Goal: Information Seeking & Learning: Learn about a topic

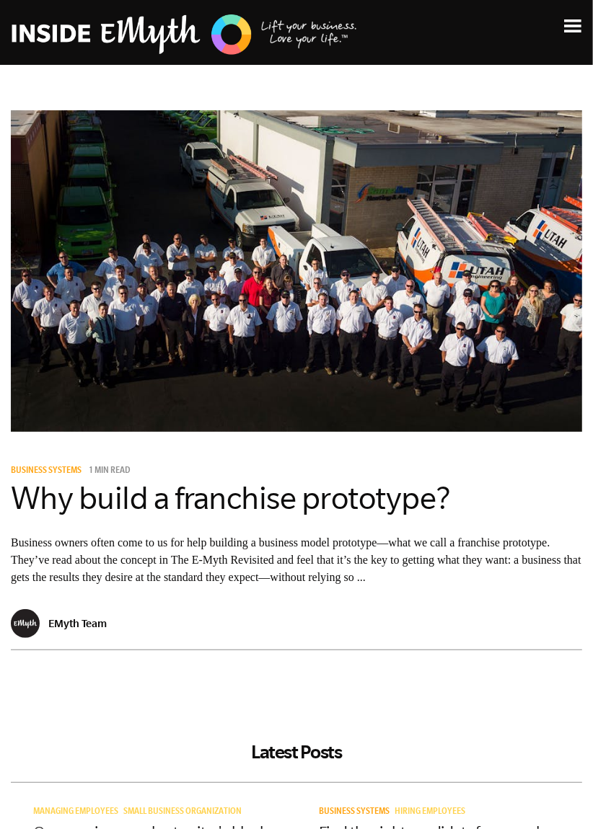
click at [231, 43] on img at bounding box center [185, 34] width 346 height 44
click at [381, 551] on p "Business owners often come to us for help building a business model prototype—w…" at bounding box center [296, 560] width 571 height 52
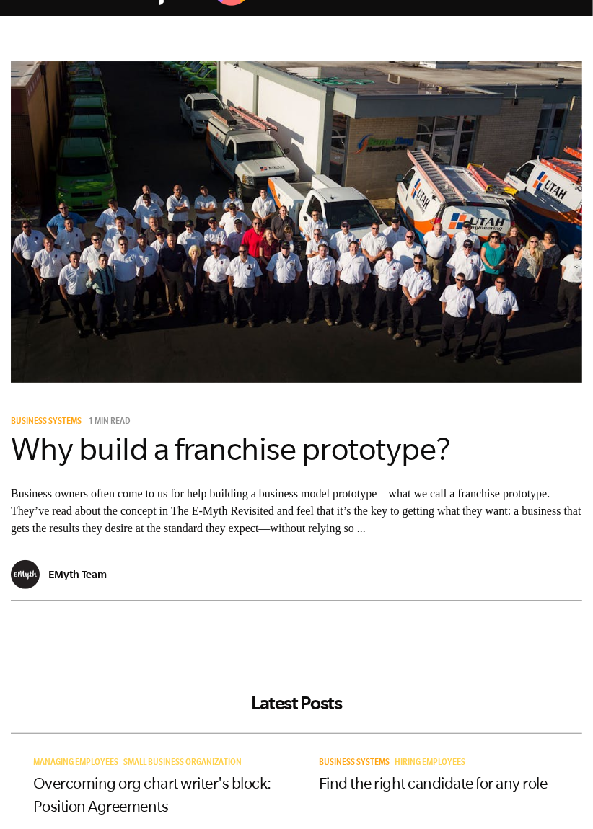
scroll to position [48, 0]
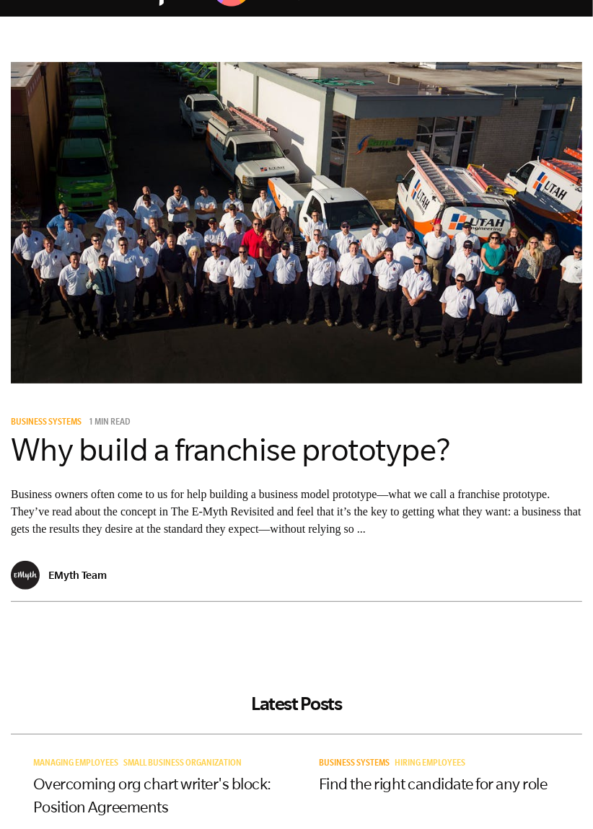
click at [76, 599] on div "EMyth Team" at bounding box center [296, 581] width 571 height 41
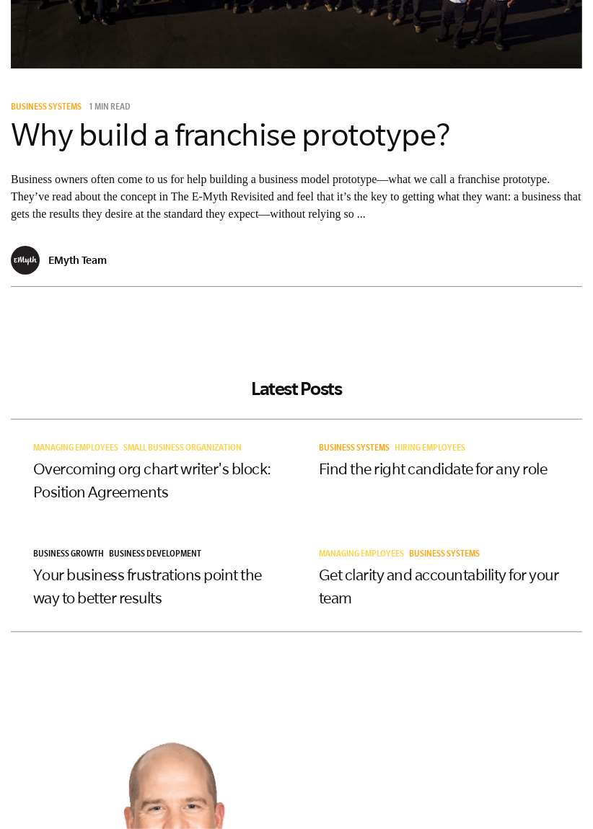
scroll to position [0, 0]
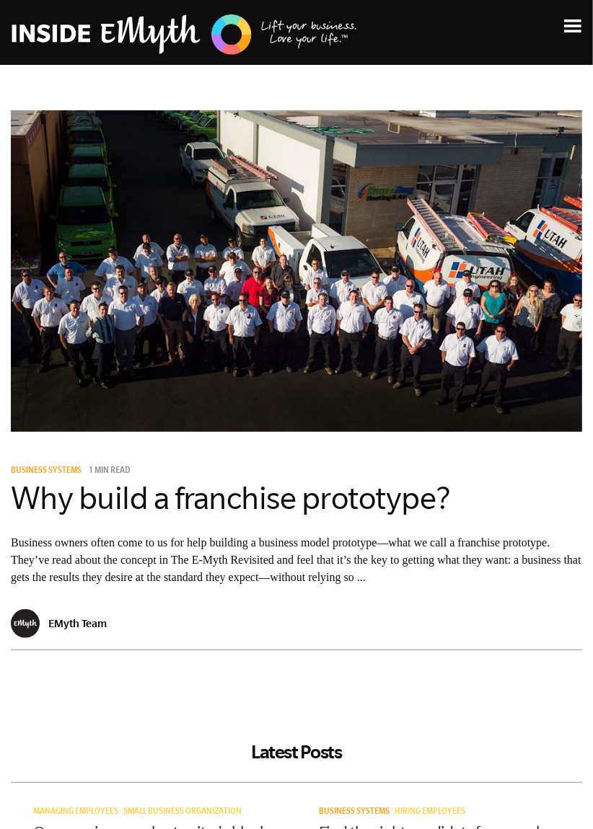
click at [566, 31] on img at bounding box center [572, 25] width 17 height 13
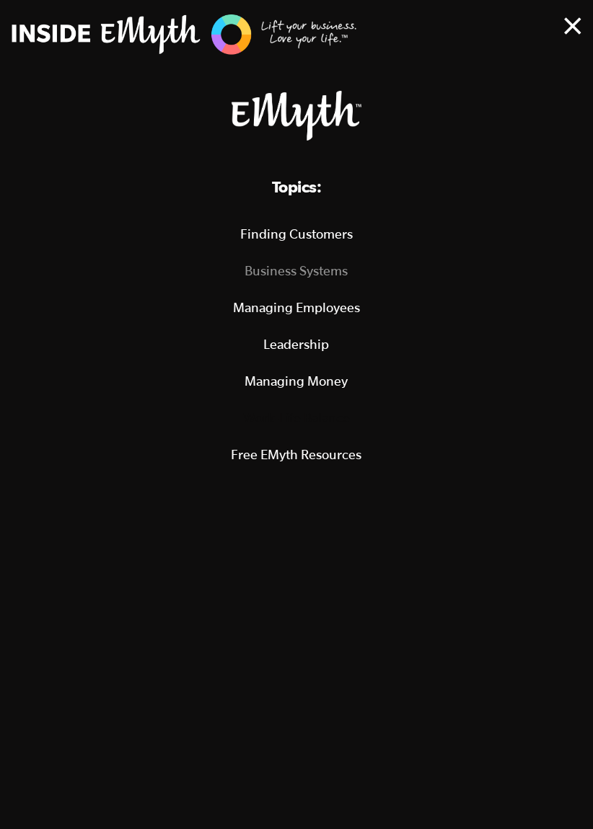
click at [329, 267] on link "Business Systems" at bounding box center [296, 270] width 558 height 37
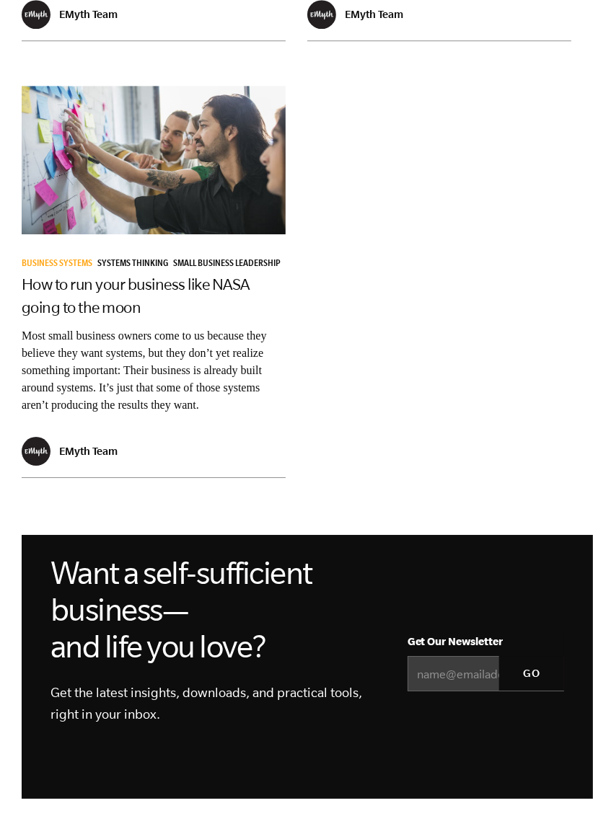
scroll to position [2046, 0]
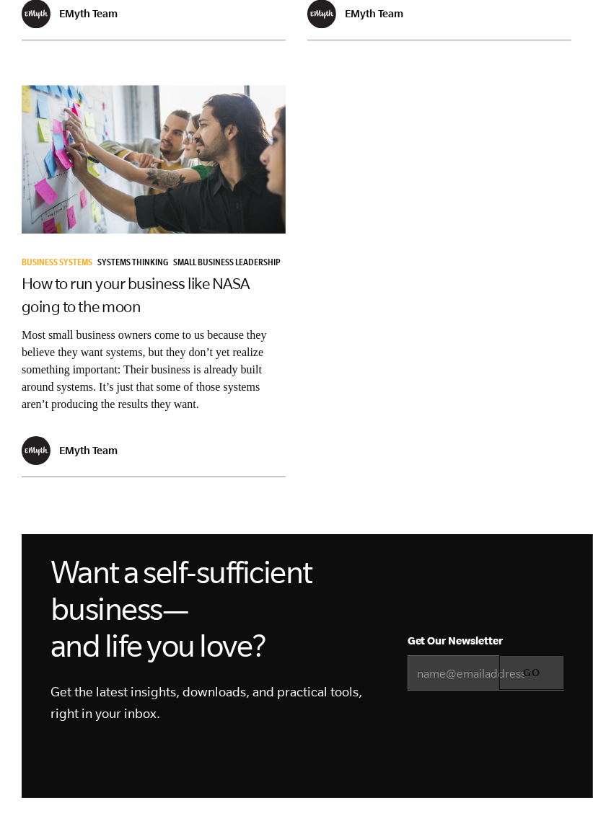
click at [537, 655] on input "GO" at bounding box center [531, 672] width 65 height 35
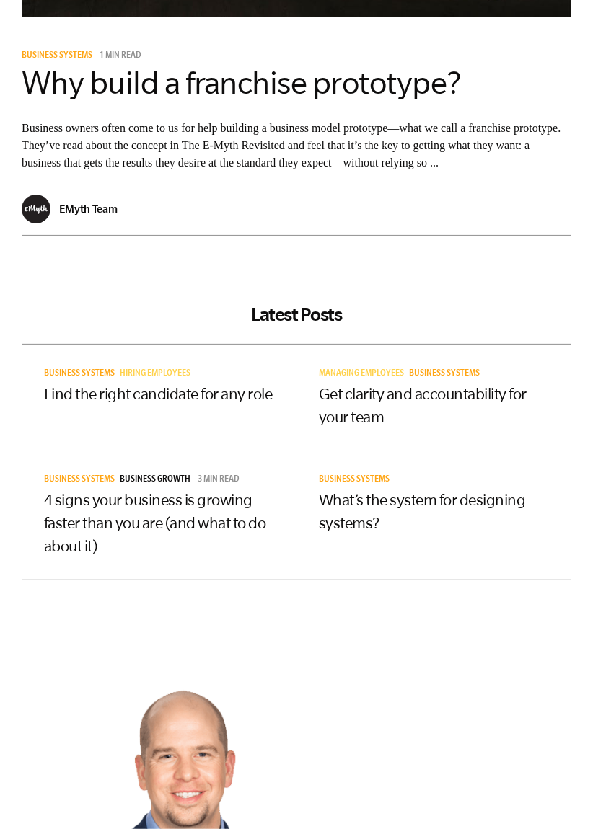
scroll to position [463, 0]
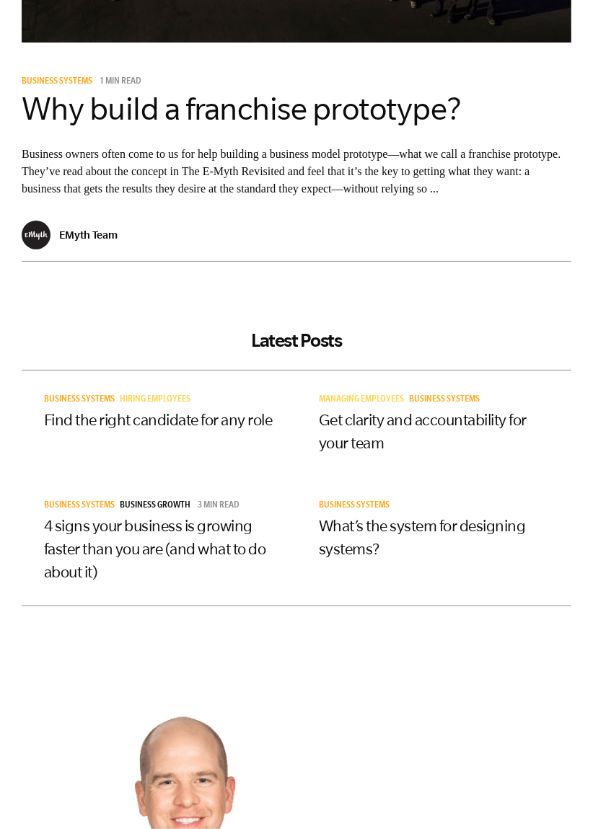
click at [174, 408] on div "Business Systems Hiring Employees" at bounding box center [159, 400] width 230 height 15
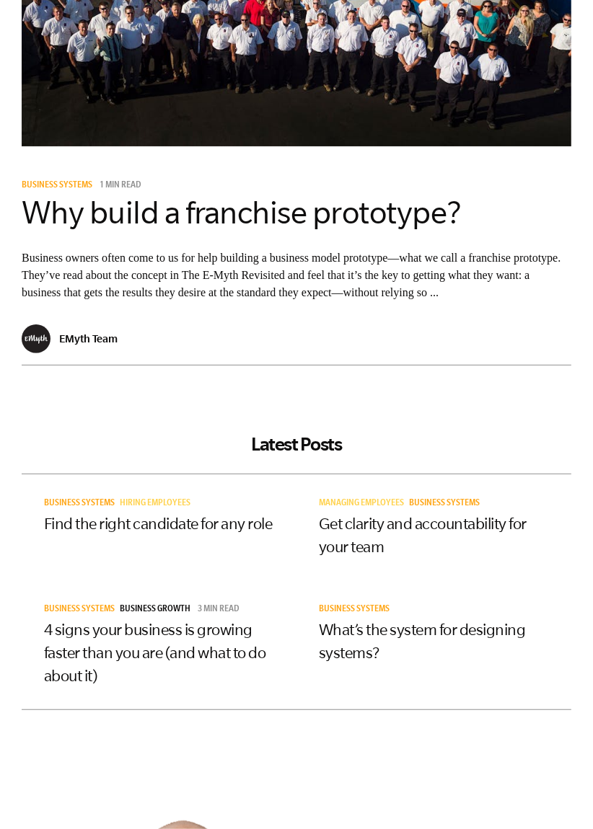
scroll to position [0, 0]
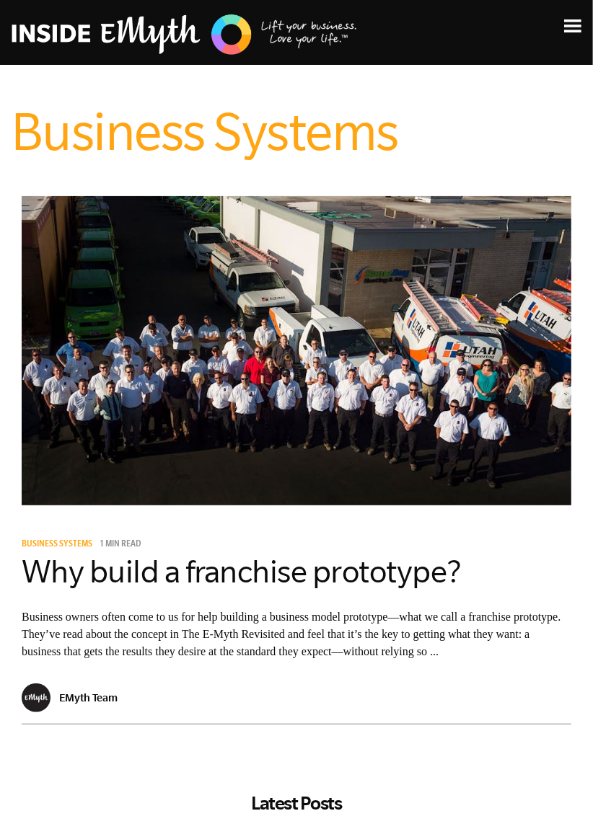
click at [361, 539] on div "Business Systems 1 min read" at bounding box center [296, 545] width 549 height 15
click at [240, 43] on img at bounding box center [185, 34] width 346 height 44
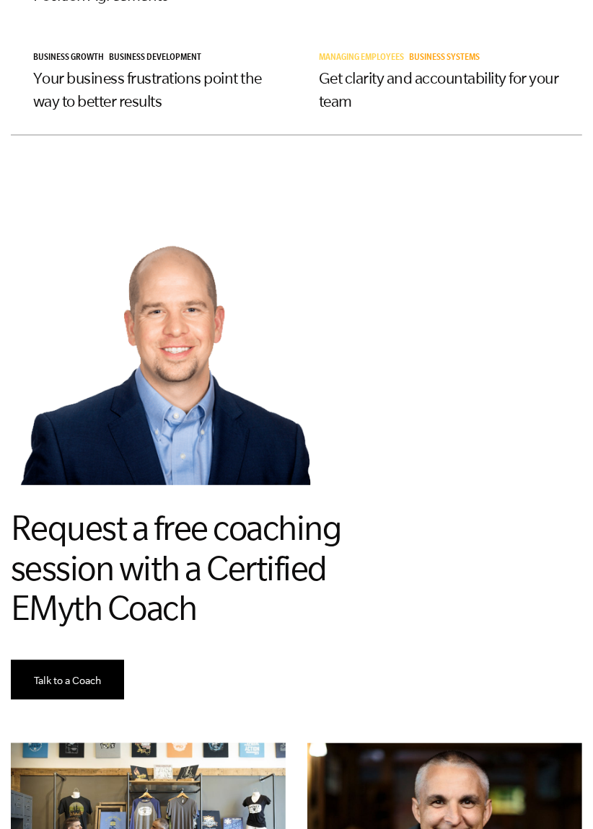
scroll to position [861, 0]
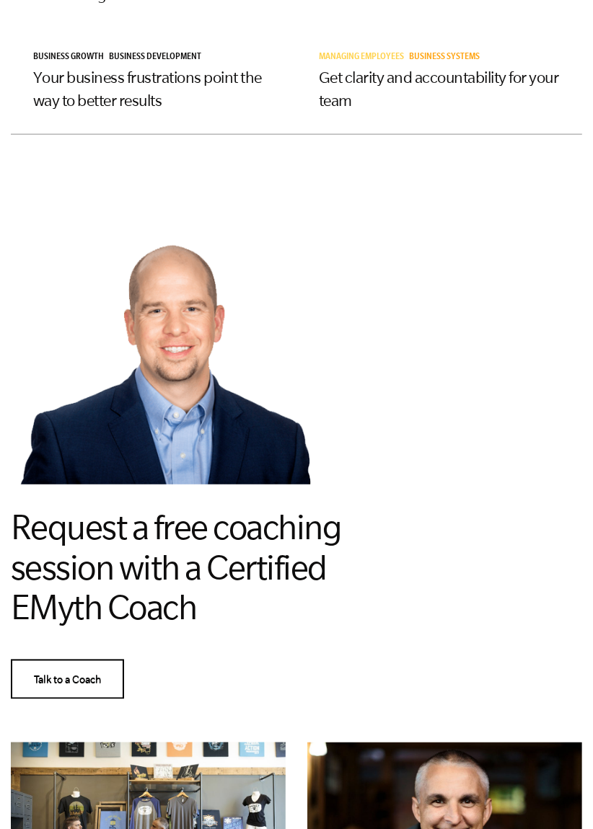
click at [84, 675] on span "Talk to a Coach" at bounding box center [67, 681] width 67 height 12
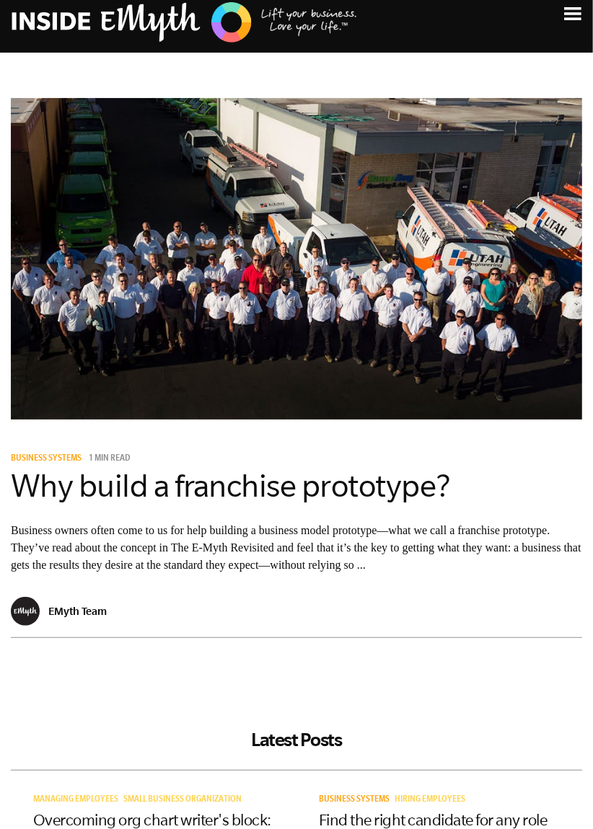
scroll to position [0, 0]
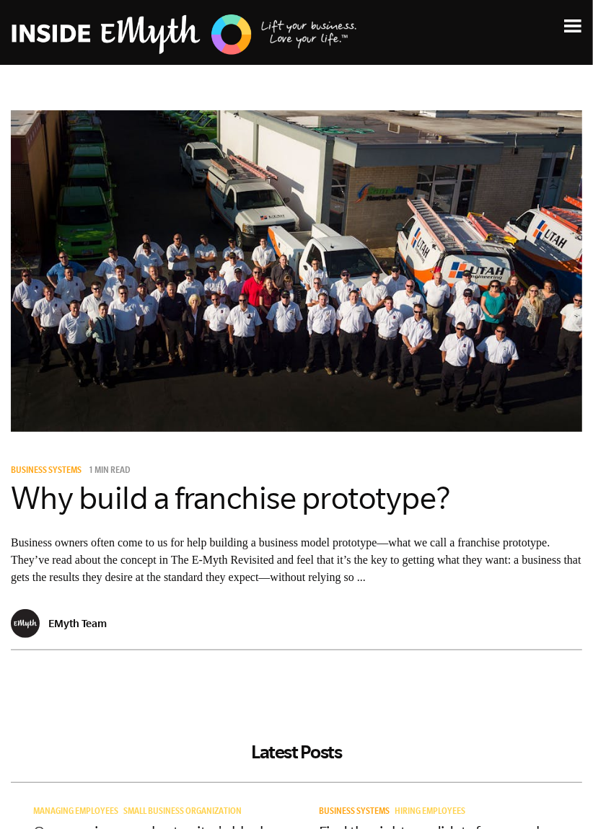
click at [573, 30] on img at bounding box center [572, 25] width 17 height 13
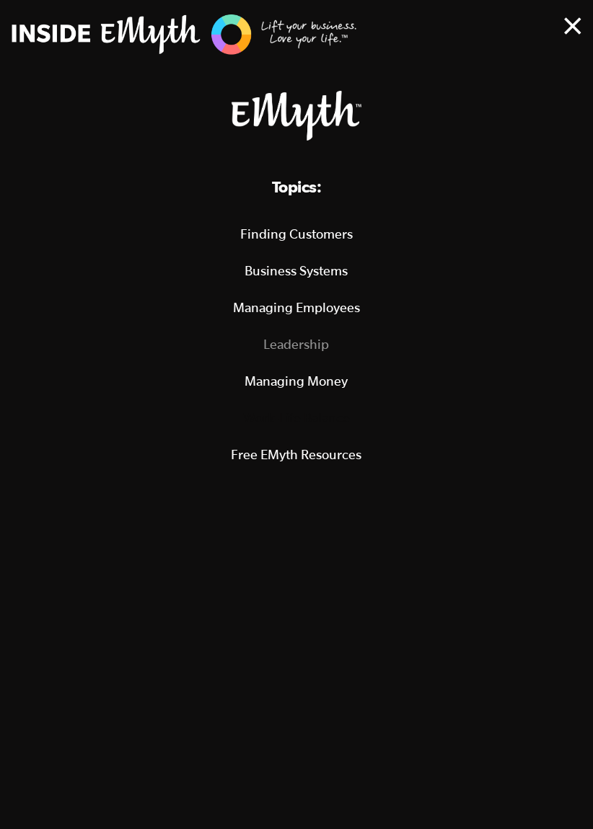
click at [318, 342] on link "Leadership" at bounding box center [296, 344] width 558 height 37
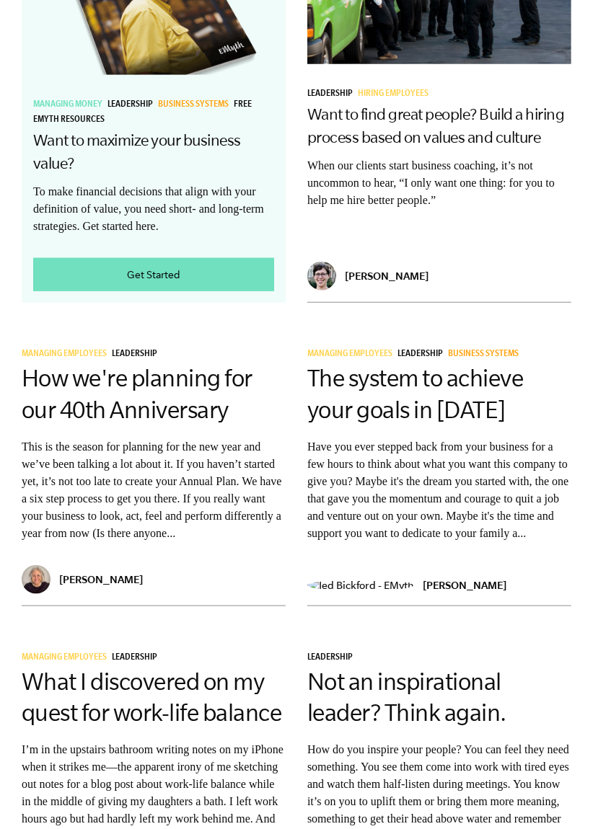
scroll to position [3105, 0]
